Goal: Navigation & Orientation: Find specific page/section

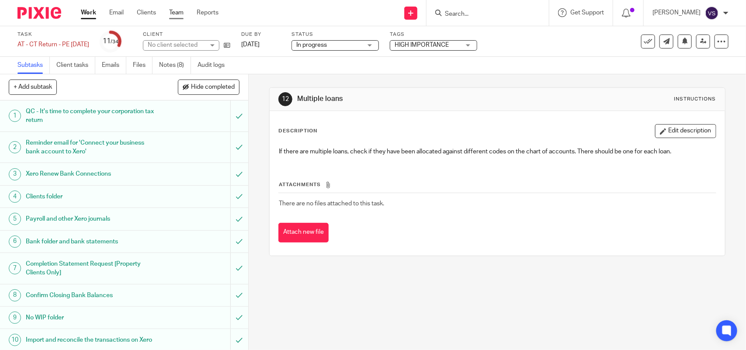
click at [172, 14] on link "Team" at bounding box center [176, 12] width 14 height 9
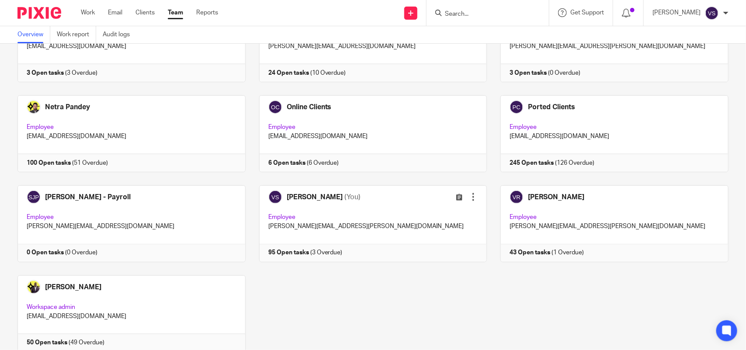
scroll to position [575, 0]
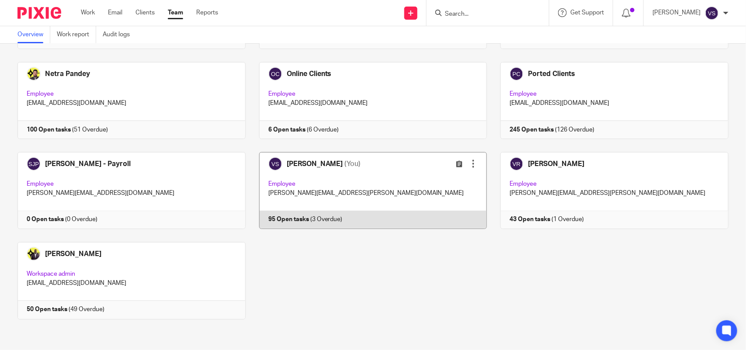
click at [329, 160] on link at bounding box center [367, 190] width 242 height 77
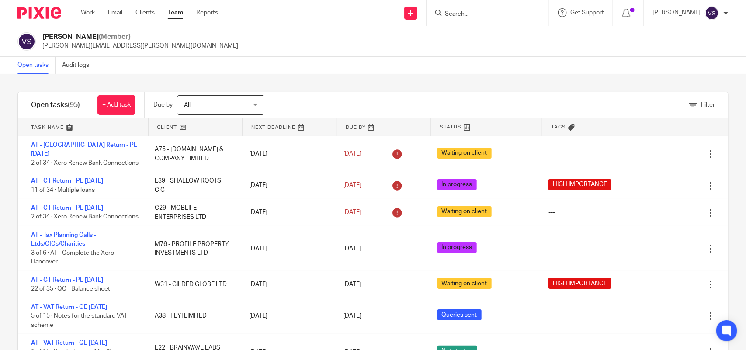
click at [181, 127] on link at bounding box center [196, 126] width 94 height 17
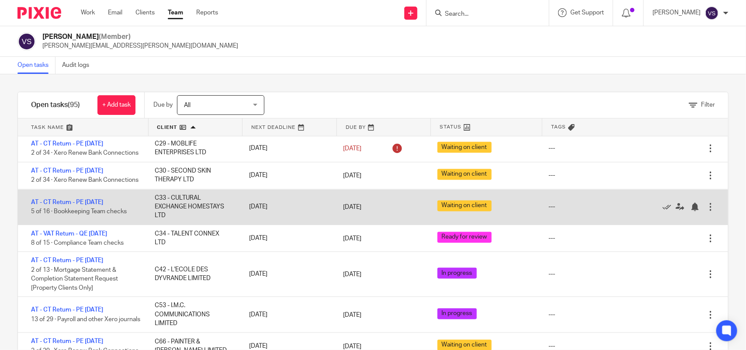
scroll to position [765, 0]
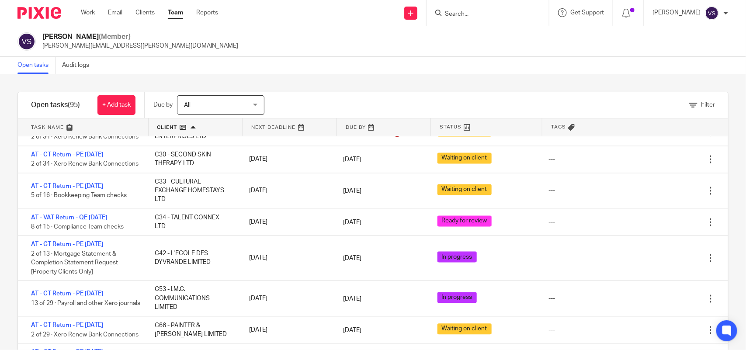
click at [347, 55] on div "Vaibhav Solanki (Member) vaibhav.solanki@confiancebizsol.com" at bounding box center [373, 41] width 746 height 31
